Goal: Find specific fact

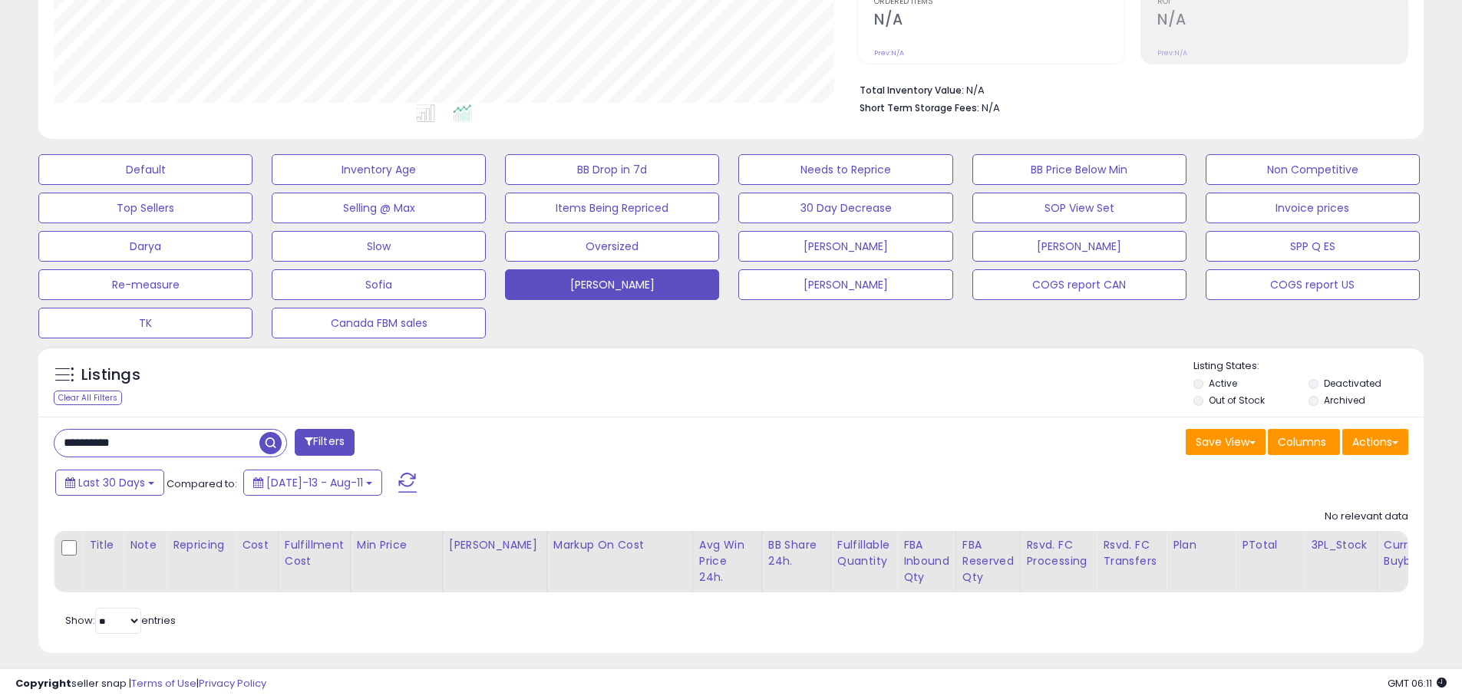
scroll to position [352, 0]
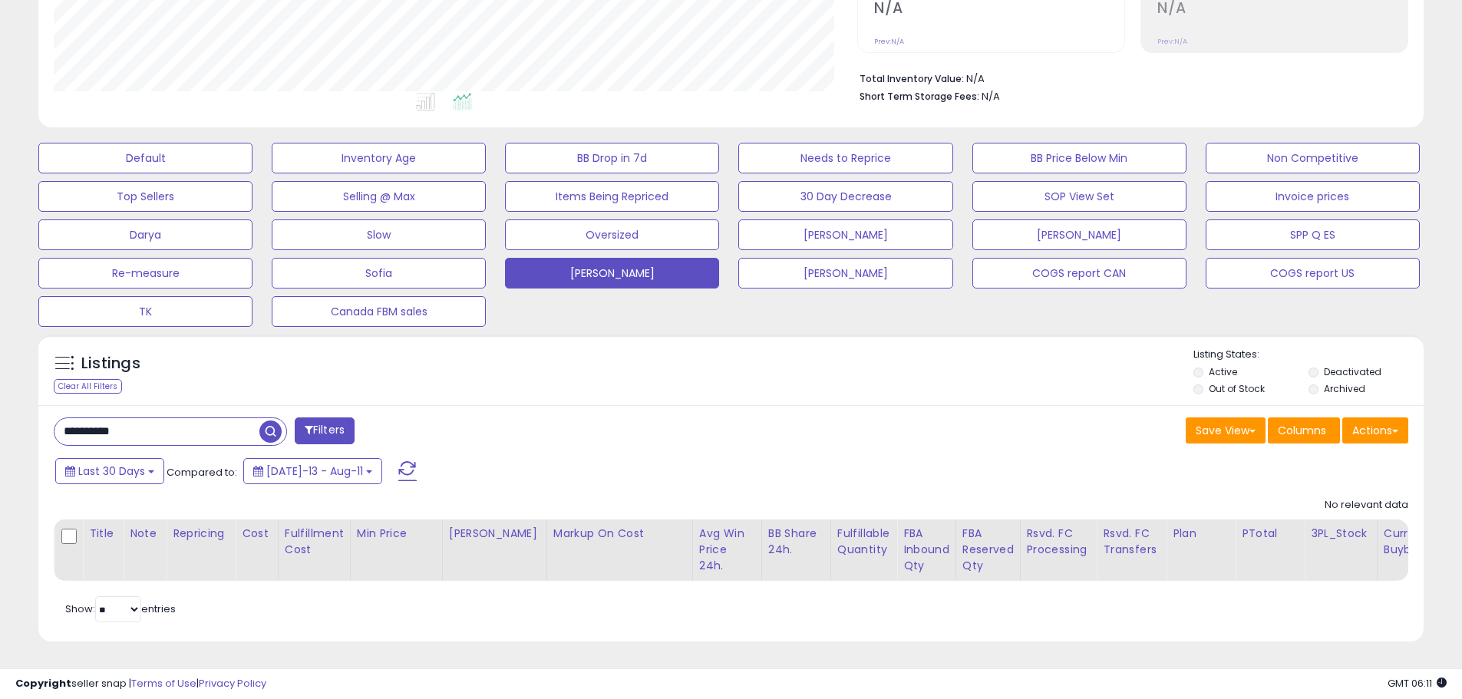
click at [180, 418] on input "**********" at bounding box center [156, 431] width 205 height 27
paste input "text"
type input "**********"
click at [407, 420] on span "button" at bounding box center [403, 431] width 22 height 22
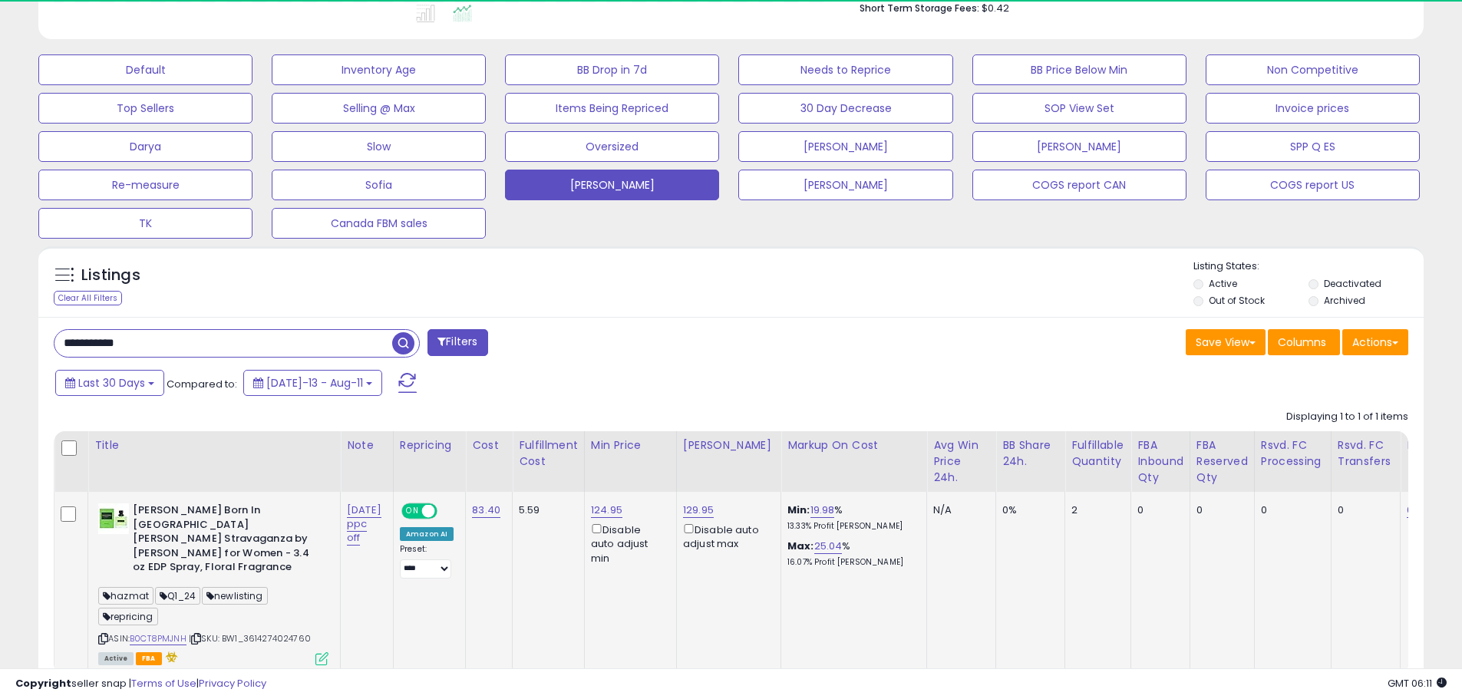
scroll to position [315, 803]
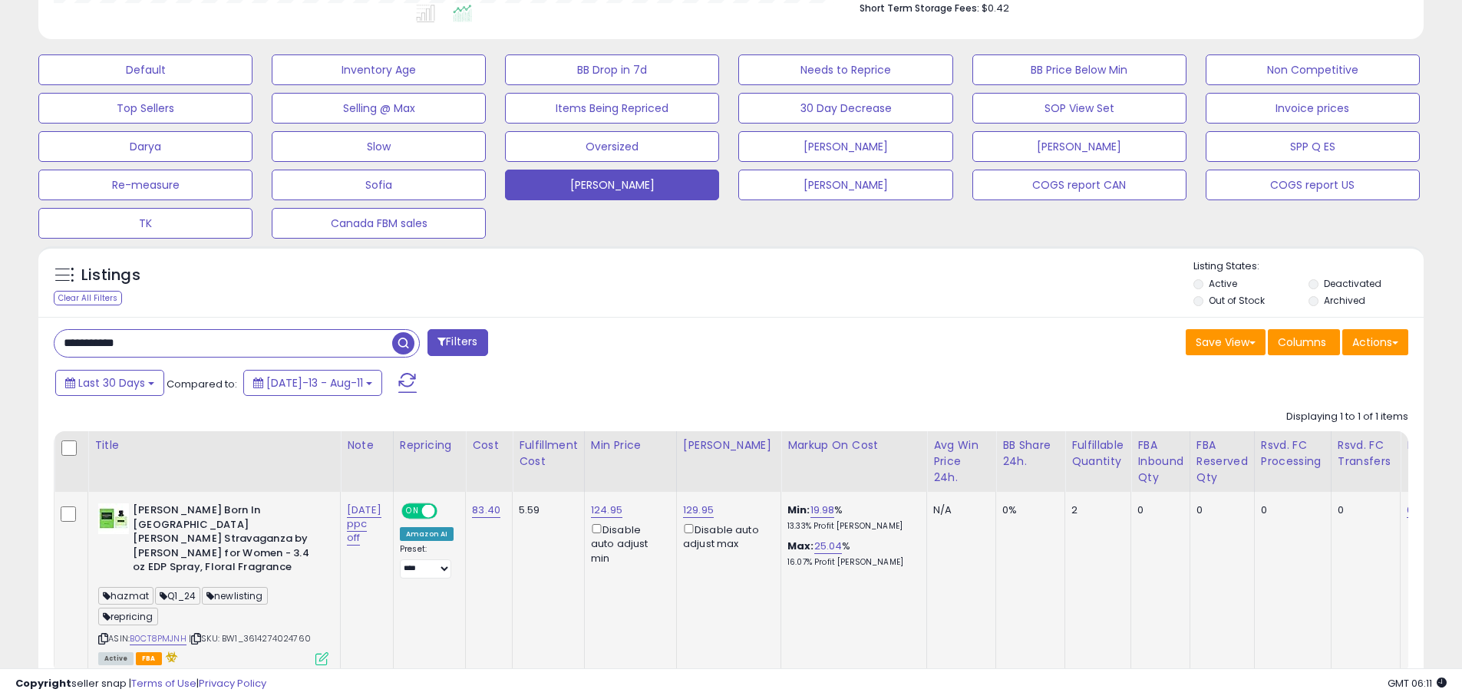
drag, startPoint x: 319, startPoint y: 627, endPoint x: 248, endPoint y: 622, distance: 71.5
click at [248, 622] on div "ASIN: B0CT8PMJNH | SKU: BW1_3614274024760 Active FBA" at bounding box center [213, 583] width 230 height 160
copy span "3614274024760"
click at [1282, 591] on td "0" at bounding box center [1292, 583] width 77 height 182
drag, startPoint x: 198, startPoint y: 557, endPoint x: 134, endPoint y: 506, distance: 82.4
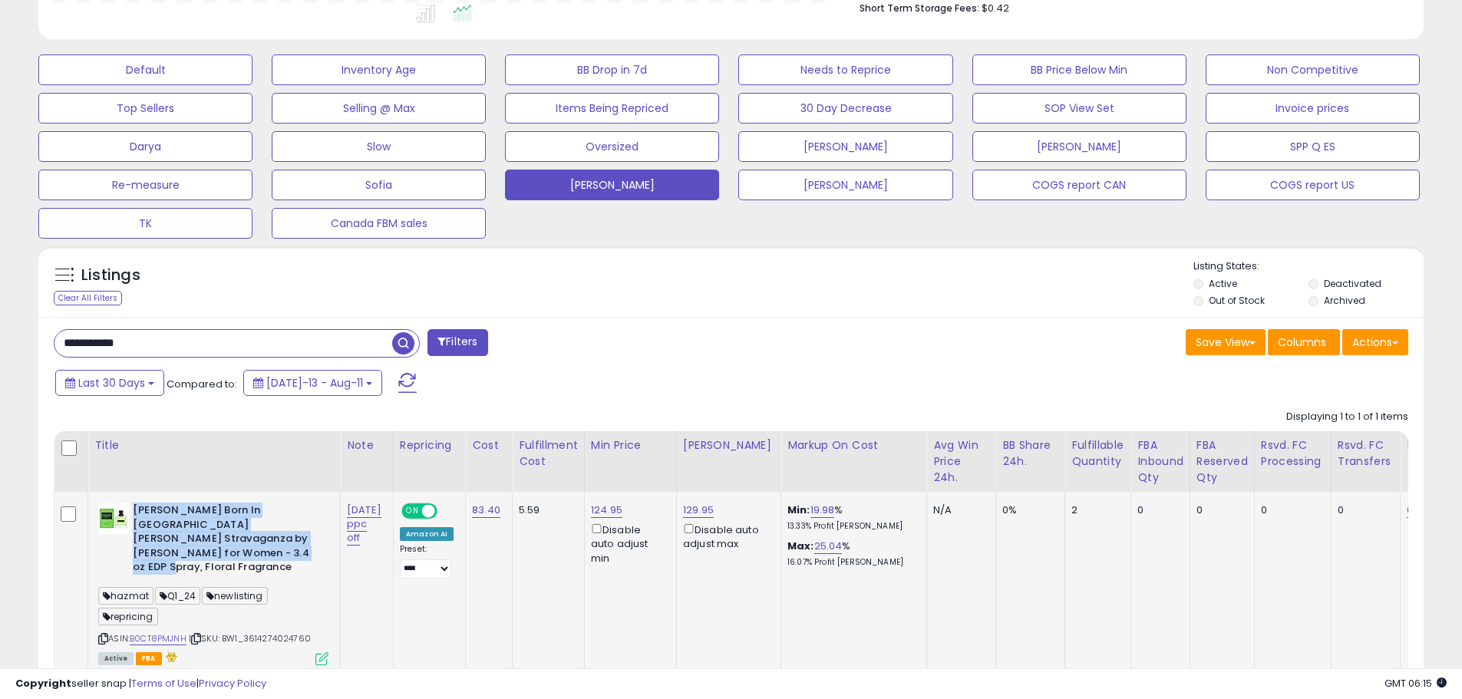
click at [134, 506] on b "[PERSON_NAME] Born In [GEOGRAPHIC_DATA][PERSON_NAME] Stravaganza by [PERSON_NAM…" at bounding box center [226, 540] width 186 height 75
copy b "[PERSON_NAME] Born In [GEOGRAPHIC_DATA][PERSON_NAME] Stravaganza by [PERSON_NAM…"
